Goal: Information Seeking & Learning: Compare options

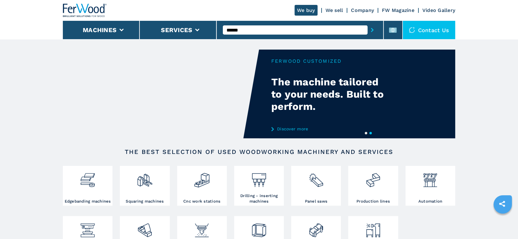
type input "******"
click at [367, 23] on button "submit-button" at bounding box center [371, 30] width 9 height 14
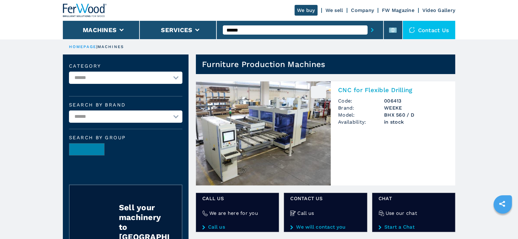
click at [237, 39] on div "******" at bounding box center [300, 30] width 167 height 18
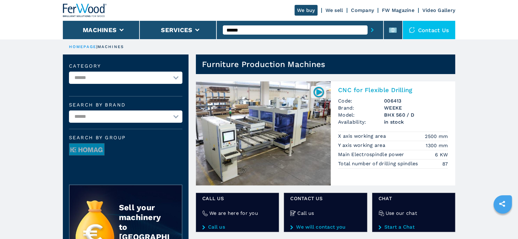
click at [392, 107] on h3 "WEEKE" at bounding box center [416, 107] width 64 height 7
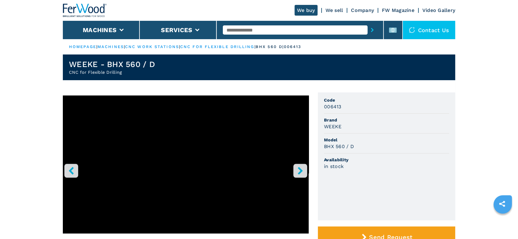
click at [303, 171] on icon "right-button" at bounding box center [300, 171] width 8 height 8
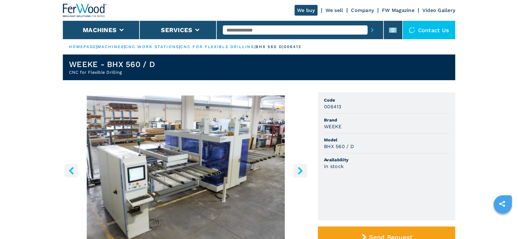
click at [303, 171] on icon "right-button" at bounding box center [300, 171] width 8 height 8
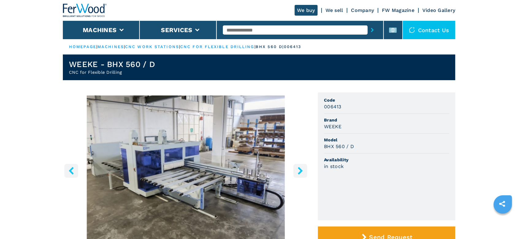
click at [303, 171] on icon "right-button" at bounding box center [300, 171] width 8 height 8
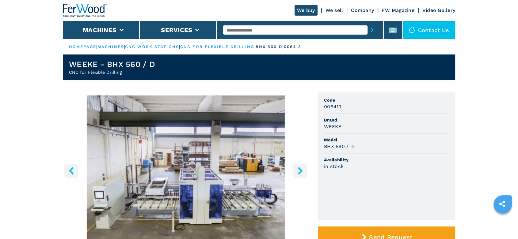
click at [303, 171] on icon "right-button" at bounding box center [300, 171] width 8 height 8
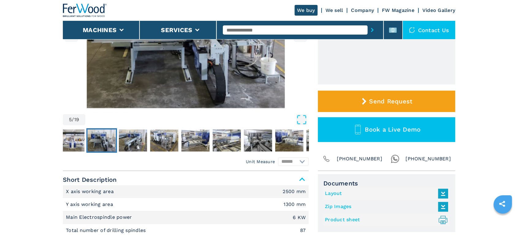
scroll to position [204, 0]
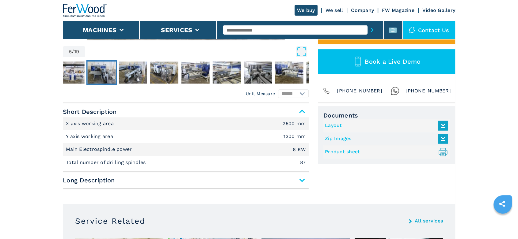
click at [262, 29] on input "text" at bounding box center [295, 29] width 144 height 9
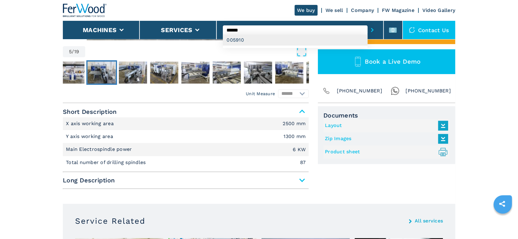
type input "******"
click at [238, 38] on div "005910" at bounding box center [295, 40] width 144 height 11
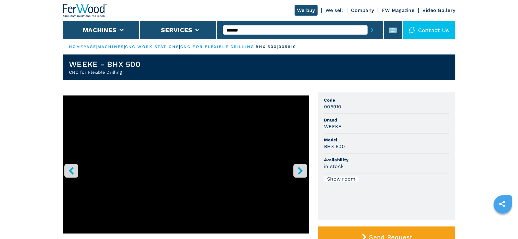
click at [299, 167] on icon "right-button" at bounding box center [300, 171] width 8 height 8
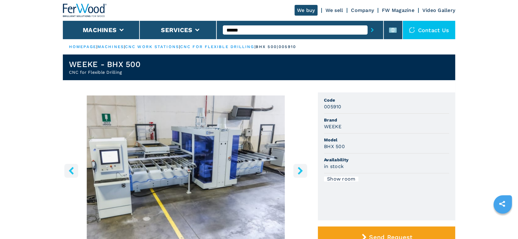
click at [299, 167] on icon "right-button" at bounding box center [300, 171] width 8 height 8
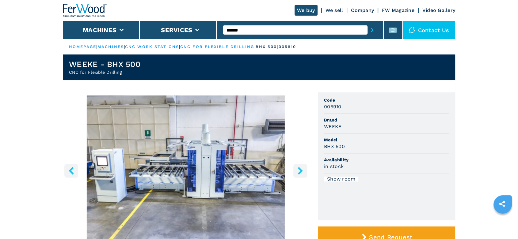
click at [299, 167] on icon "right-button" at bounding box center [300, 171] width 8 height 8
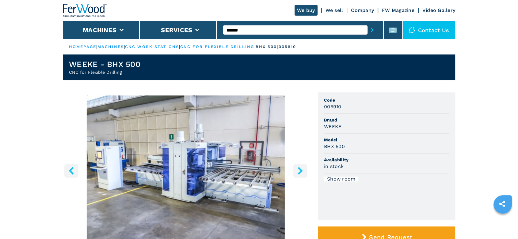
click at [299, 167] on icon "right-button" at bounding box center [300, 171] width 8 height 8
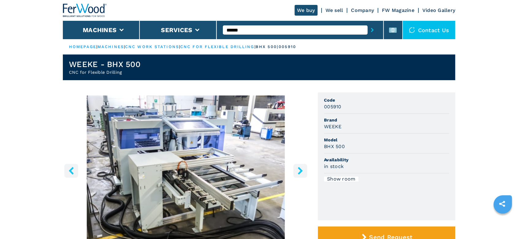
click at [299, 167] on icon "right-button" at bounding box center [300, 171] width 8 height 8
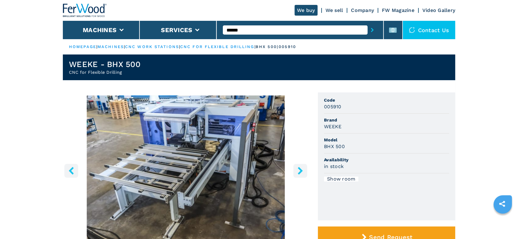
click at [299, 167] on icon "right-button" at bounding box center [300, 171] width 8 height 8
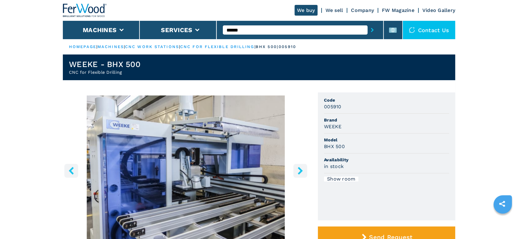
click at [299, 167] on icon "right-button" at bounding box center [300, 171] width 8 height 8
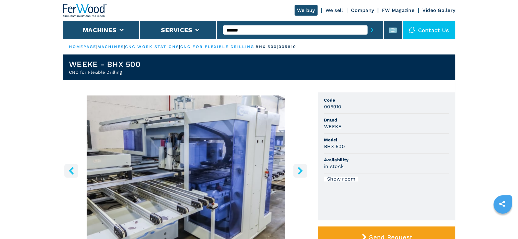
click at [299, 167] on icon "right-button" at bounding box center [300, 171] width 8 height 8
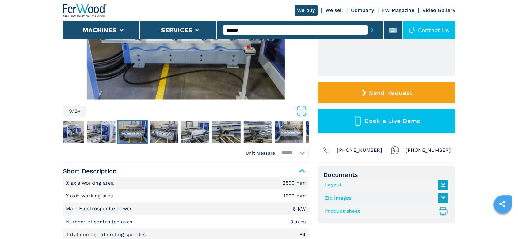
scroll to position [170, 0]
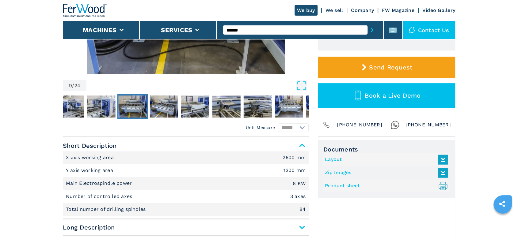
click at [302, 227] on span "Long Description" at bounding box center [186, 227] width 246 height 11
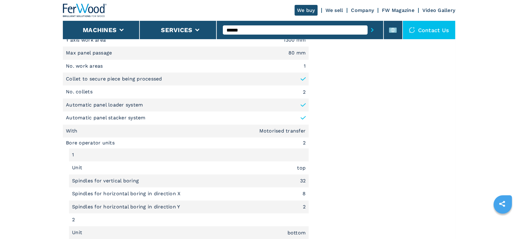
scroll to position [443, 0]
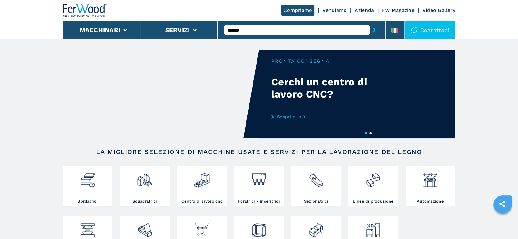
type input "******"
click at [370, 23] on button "submit-button" at bounding box center [374, 30] width 9 height 14
click at [249, 30] on input "text" at bounding box center [297, 29] width 146 height 9
type input "******"
click at [239, 39] on div "005910" at bounding box center [297, 40] width 146 height 11
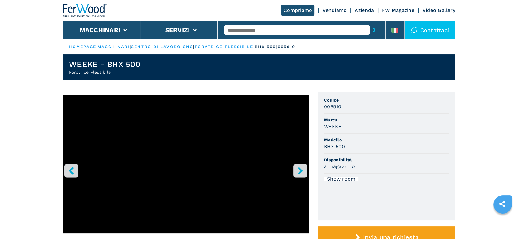
click at [234, 31] on input "text" at bounding box center [297, 29] width 146 height 9
type input "******"
click at [370, 23] on button "submit-button" at bounding box center [374, 30] width 9 height 14
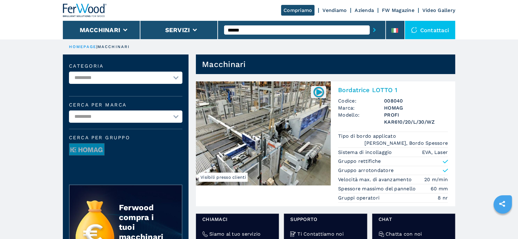
click at [390, 110] on h3 "HOMAG" at bounding box center [416, 107] width 64 height 7
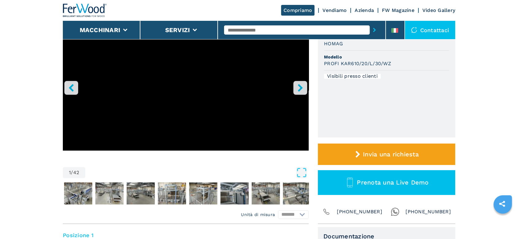
scroll to position [34, 0]
